Goal: Use online tool/utility: Utilize a website feature to perform a specific function

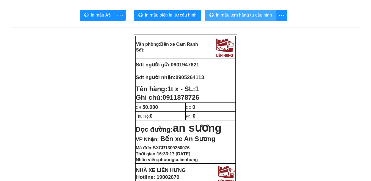
click at [241, 14] on span "In mẫu tem hàng tự cấu hình" at bounding box center [244, 15] width 56 height 7
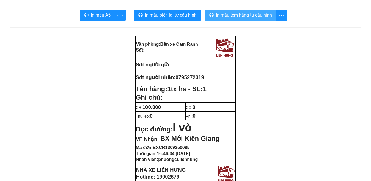
click at [248, 15] on span "In mẫu tem hàng tự cấu hình" at bounding box center [244, 15] width 56 height 7
click at [242, 15] on span "In mẫu tem hàng tự cấu hình" at bounding box center [244, 15] width 56 height 7
click at [250, 13] on span "In mẫu tem hàng tự cấu hình" at bounding box center [244, 15] width 56 height 7
